Goal: Task Accomplishment & Management: Use online tool/utility

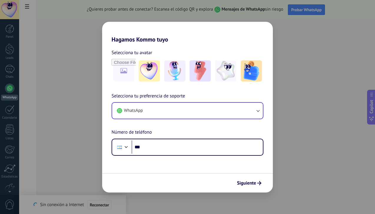
click at [156, 150] on input "***" at bounding box center [197, 147] width 131 height 14
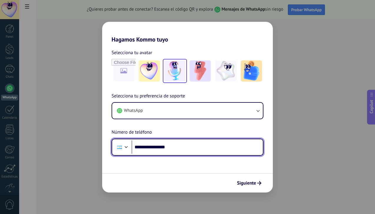
type input "**********"
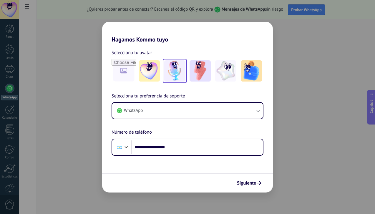
click at [181, 69] on img at bounding box center [174, 70] width 21 height 21
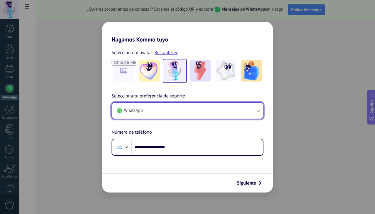
click at [259, 108] on icon "button" at bounding box center [258, 111] width 6 height 6
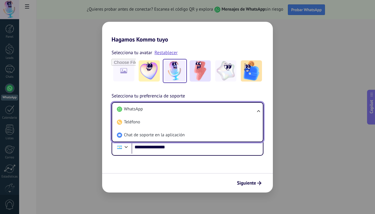
click at [259, 108] on ul "WhatsApp Teléfono Chat de soporte en la aplicación" at bounding box center [188, 122] width 152 height 40
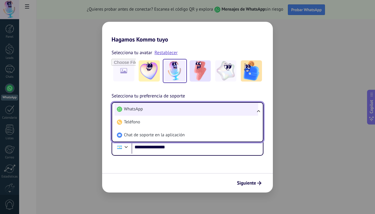
click at [231, 108] on li "WhatsApp" at bounding box center [187, 109] width 144 height 13
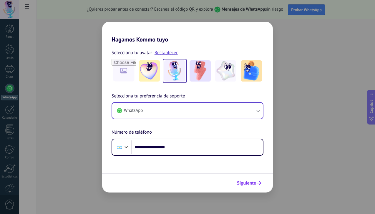
click at [255, 183] on span "Siguiente" at bounding box center [246, 183] width 19 height 4
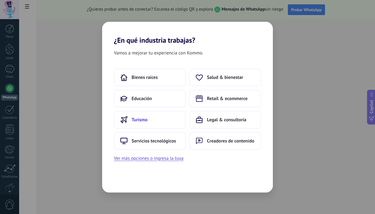
click at [158, 119] on button "Turismo" at bounding box center [150, 120] width 72 height 18
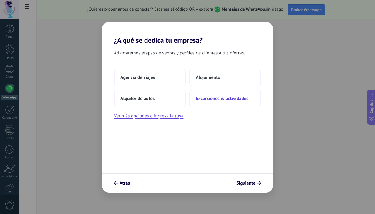
click at [217, 101] on span "Excursiones & actividades" at bounding box center [222, 99] width 53 height 6
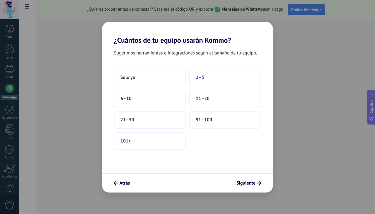
click at [216, 80] on button "2–5" at bounding box center [225, 78] width 72 height 18
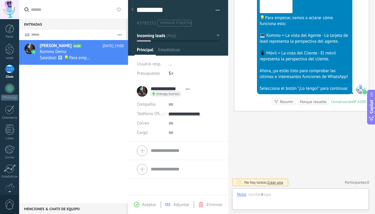
scroll to position [9, 0]
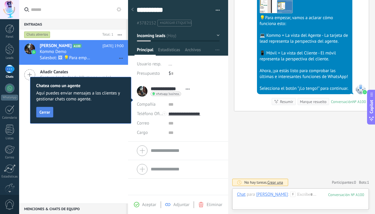
click at [48, 114] on span "Cerrar" at bounding box center [44, 112] width 11 height 4
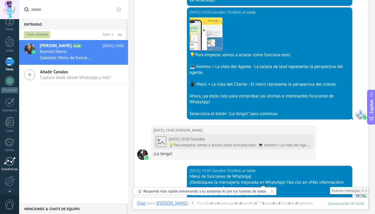
scroll to position [0, 0]
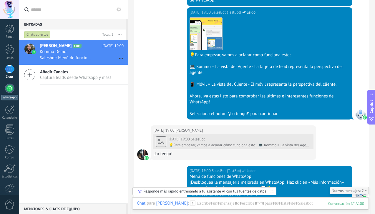
click at [10, 85] on div at bounding box center [9, 88] width 9 height 9
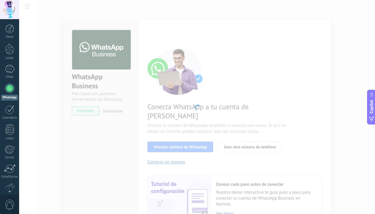
click at [337, 130] on div at bounding box center [197, 107] width 356 height 214
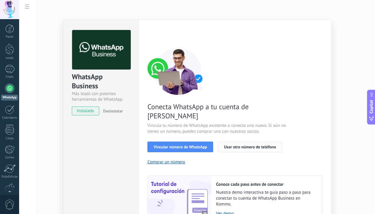
scroll to position [26, 0]
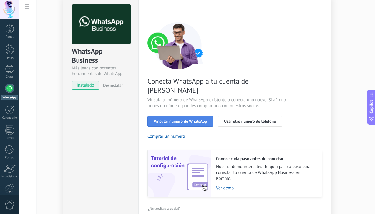
click at [185, 119] on span "Vincular número de WhatsApp" at bounding box center [180, 121] width 53 height 4
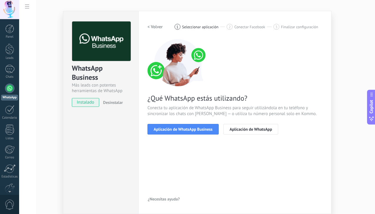
scroll to position [9, 0]
click at [181, 130] on span "Aplicación de WhatsApp Business" at bounding box center [183, 129] width 59 height 4
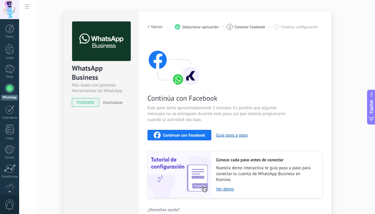
click at [195, 136] on span "Continuar con Facebook" at bounding box center [184, 135] width 42 height 4
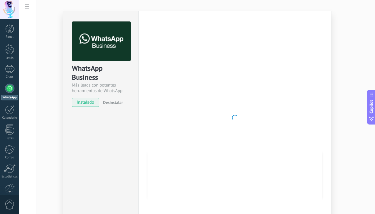
click at [280, 104] on div at bounding box center [235, 117] width 175 height 193
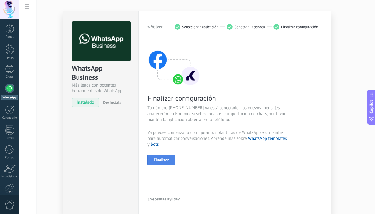
click at [164, 161] on span "Finalizar" at bounding box center [161, 160] width 15 height 4
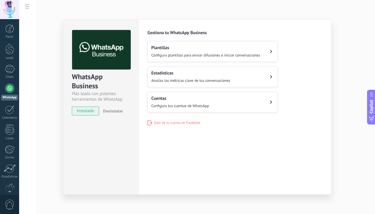
click at [170, 101] on div "Cuentas Configura tus cuentas de WhatsApp" at bounding box center [180, 102] width 58 height 13
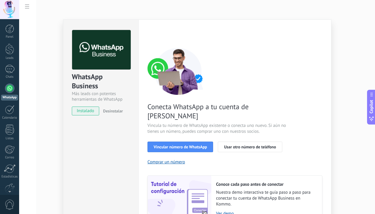
click at [336, 44] on div "WhatsApp Business Más leads con potentes herramientas de WhatsApp instalado Des…" at bounding box center [197, 107] width 356 height 214
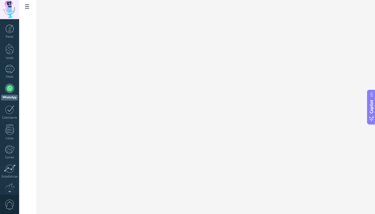
click at [8, 87] on div at bounding box center [9, 88] width 9 height 9
click at [8, 29] on div at bounding box center [9, 28] width 9 height 9
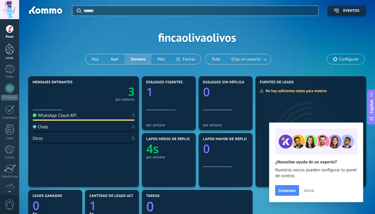
click at [10, 49] on div at bounding box center [9, 49] width 9 height 11
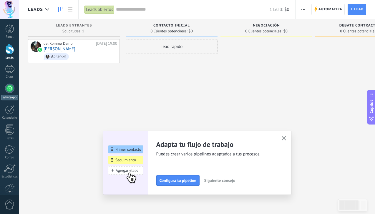
click at [11, 87] on div at bounding box center [9, 88] width 9 height 9
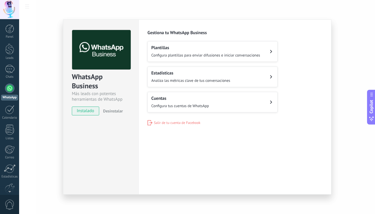
click at [188, 107] on span "Configura tus cuentas de WhatsApp" at bounding box center [180, 105] width 58 height 5
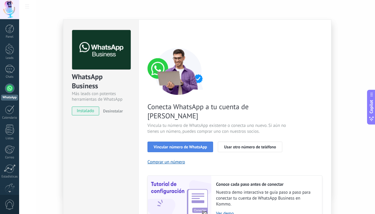
click at [176, 145] on span "Vincular número de WhatsApp" at bounding box center [180, 147] width 53 height 4
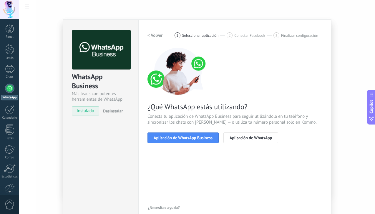
click at [176, 140] on span "Aplicación de WhatsApp Business" at bounding box center [183, 138] width 59 height 4
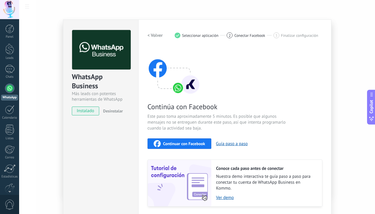
scroll to position [19, 0]
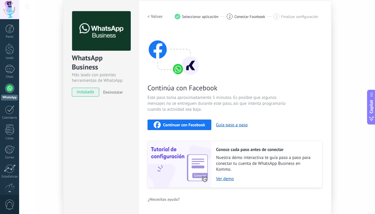
click at [175, 125] on span "Continuar con Facebook" at bounding box center [184, 125] width 42 height 4
click at [84, 91] on span "instalado" at bounding box center [85, 92] width 27 height 9
click at [76, 55] on div "WhatsApp Business" at bounding box center [101, 62] width 58 height 19
click at [5, 112] on div at bounding box center [9, 109] width 9 height 9
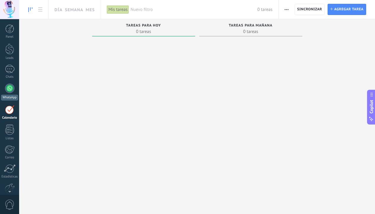
click at [13, 92] on link "WhatsApp" at bounding box center [9, 92] width 19 height 17
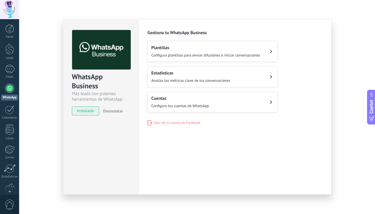
click at [167, 55] on span "Configura plantillas para enviar difusiones e iniciar conversaciones" at bounding box center [205, 55] width 109 height 5
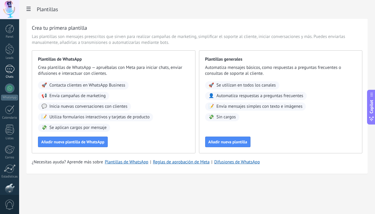
click at [8, 67] on div "1" at bounding box center [9, 69] width 9 height 9
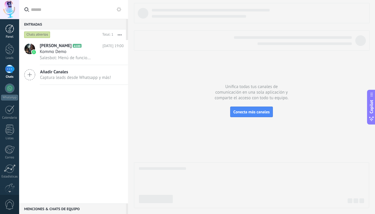
click at [8, 29] on div at bounding box center [9, 28] width 9 height 9
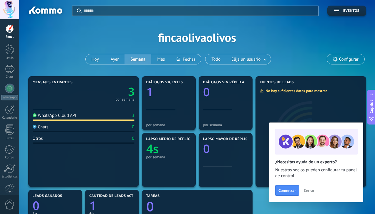
click at [354, 57] on span "Configurar" at bounding box center [348, 59] width 19 height 5
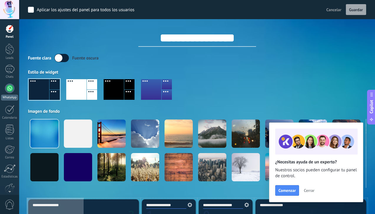
click at [10, 89] on div at bounding box center [9, 88] width 9 height 9
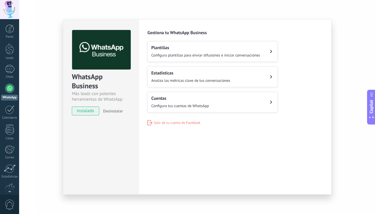
click at [178, 103] on span "Configura tus cuentas de WhatsApp" at bounding box center [180, 105] width 58 height 5
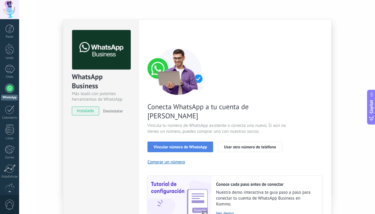
click at [176, 145] on span "Vincular número de WhatsApp" at bounding box center [180, 147] width 53 height 4
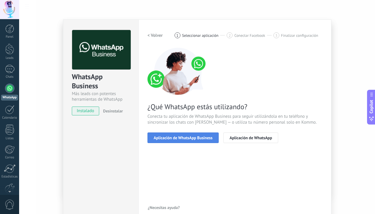
click at [192, 139] on span "Aplicación de WhatsApp Business" at bounding box center [183, 138] width 59 height 4
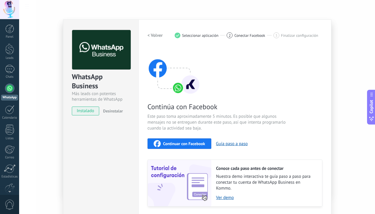
click at [192, 139] on button "Continuar con Facebook" at bounding box center [180, 143] width 64 height 11
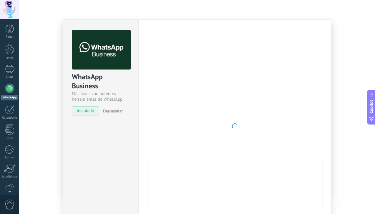
click at [11, 191] on div at bounding box center [9, 190] width 19 height 9
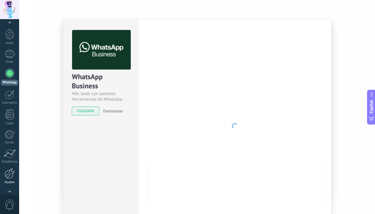
scroll to position [20, 0]
click at [11, 169] on div at bounding box center [10, 168] width 10 height 10
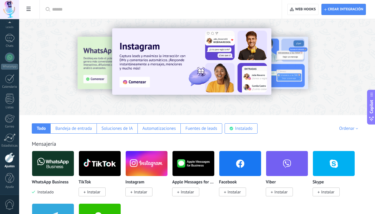
scroll to position [132, 0]
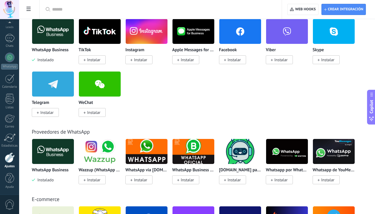
click at [135, 60] on span "Instalar" at bounding box center [140, 59] width 13 height 5
click at [143, 61] on span "Instalar" at bounding box center [140, 59] width 13 height 5
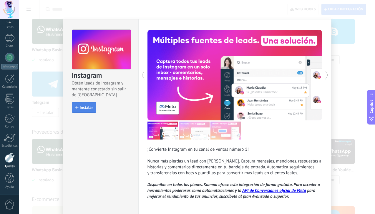
click at [84, 108] on span "Instalar" at bounding box center [86, 107] width 13 height 4
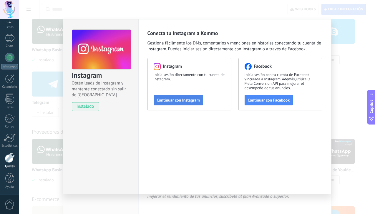
click at [181, 99] on span "Continuar con Instagram" at bounding box center [178, 100] width 43 height 4
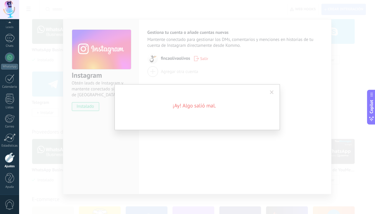
click at [266, 97] on div "¡Ay! Algo salió mal." at bounding box center [198, 107] width 166 height 46
click at [272, 92] on span at bounding box center [272, 92] width 4 height 4
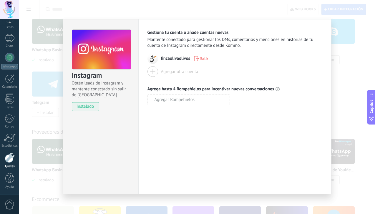
click at [290, 11] on div "Instagram Obtén leads de Instagram y mantente conectado sin salir de Kommo inst…" at bounding box center [197, 107] width 356 height 214
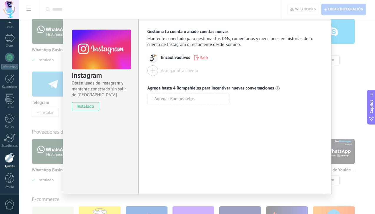
click at [40, 68] on div "Instagram Obtén leads de Instagram y mantente conectado sin salir de Kommo inst…" at bounding box center [197, 107] width 356 height 214
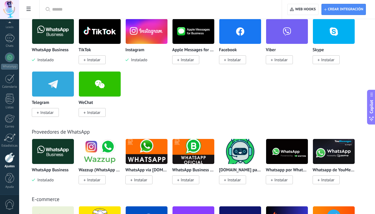
click at [57, 39] on img at bounding box center [53, 31] width 42 height 29
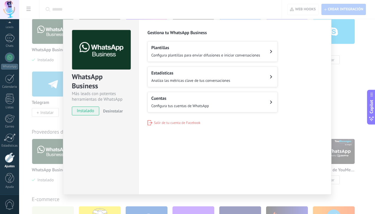
click at [168, 78] on span "Analiza las métricas clave de tus conversaciones" at bounding box center [190, 80] width 79 height 5
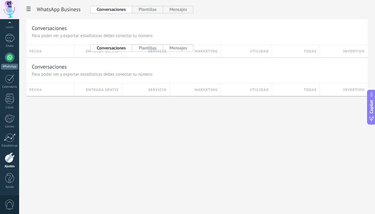
click at [10, 57] on div at bounding box center [9, 57] width 9 height 9
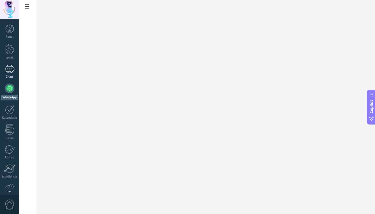
click at [11, 73] on link "1 Chats" at bounding box center [9, 72] width 19 height 14
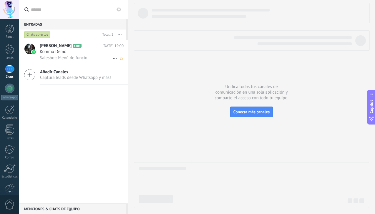
click at [88, 57] on span "Salesbot: Menú de funciones de WhatsApp ¡Desbloquea la mensajería mejorada en W…" at bounding box center [66, 58] width 52 height 6
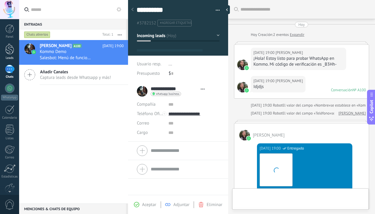
type textarea "**********"
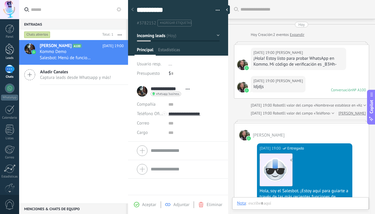
scroll to position [313, 0]
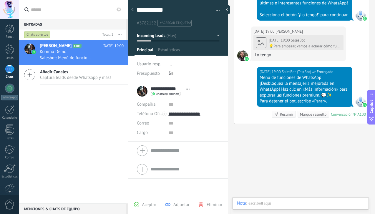
click at [7, 71] on div "1" at bounding box center [9, 69] width 9 height 9
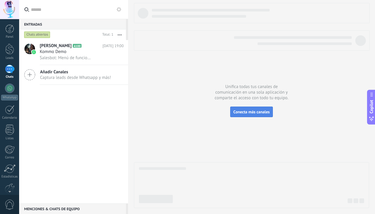
click at [247, 115] on button "Conecta más canales" at bounding box center [251, 112] width 43 height 11
click at [85, 77] on span "Captura leads desde Whatsapp y más!" at bounding box center [75, 78] width 71 height 6
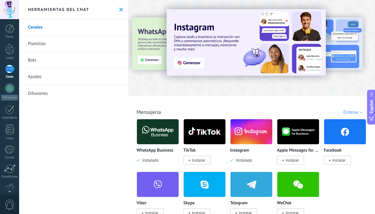
click at [159, 135] on img at bounding box center [158, 132] width 42 height 29
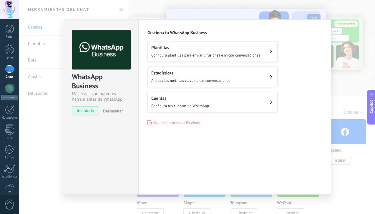
click at [166, 102] on div "Cuentas Configura tus cuentas de WhatsApp" at bounding box center [180, 102] width 58 height 13
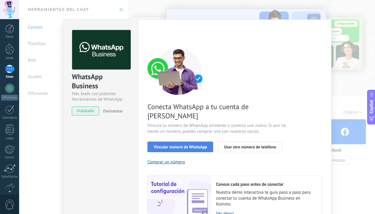
click at [194, 145] on span "Vincular número de WhatsApp" at bounding box center [180, 147] width 53 height 4
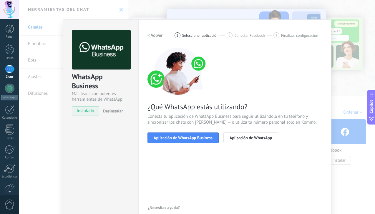
click at [194, 140] on span "Aplicación de WhatsApp Business" at bounding box center [183, 138] width 59 height 4
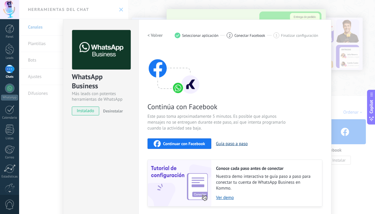
click at [237, 143] on button "Guía paso a paso" at bounding box center [232, 144] width 32 height 6
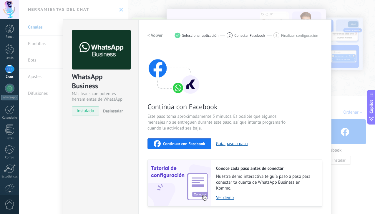
click at [175, 145] on span "Continuar con Facebook" at bounding box center [184, 144] width 42 height 4
